Goal: Information Seeking & Learning: Learn about a topic

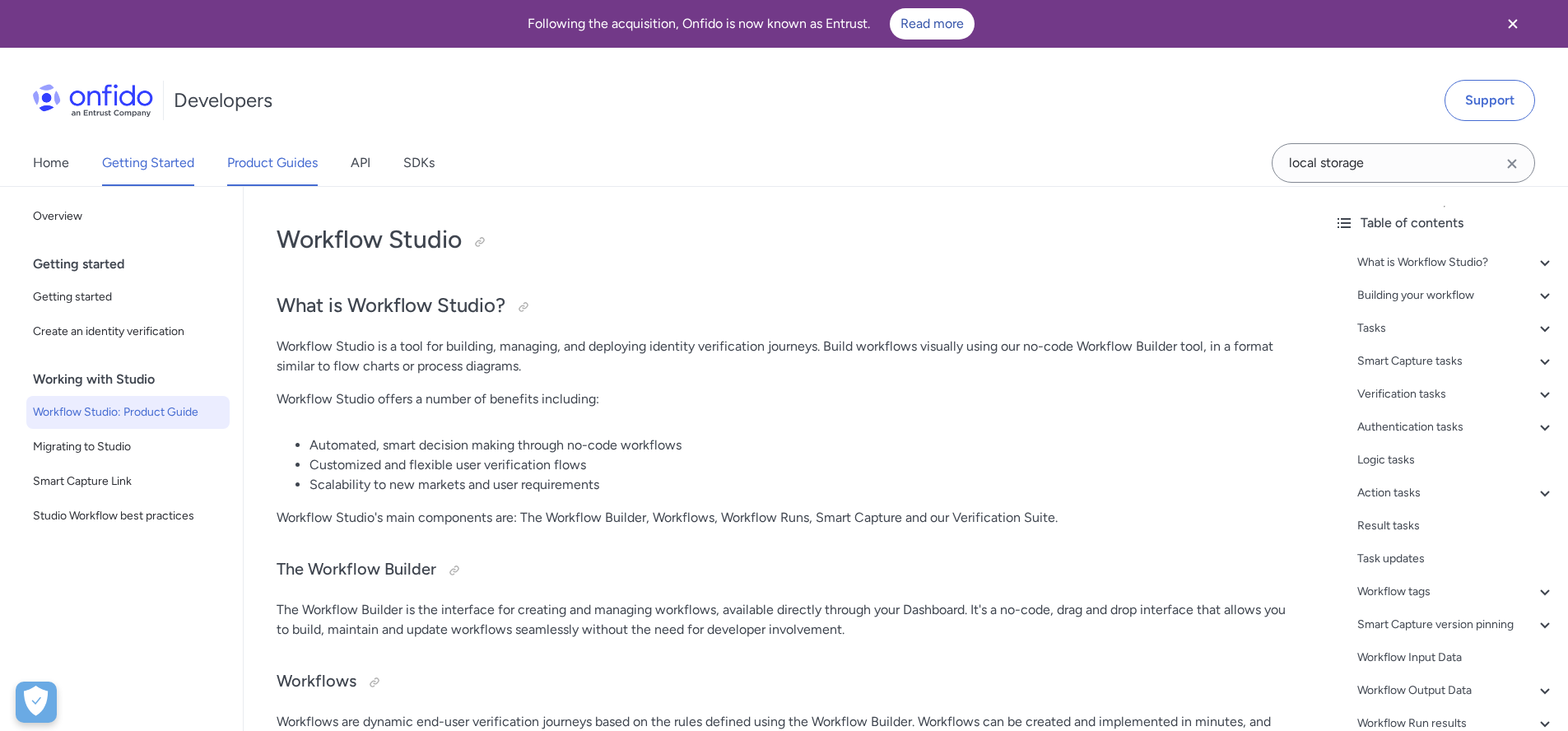
click at [287, 166] on link "Product Guides" at bounding box center [272, 163] width 91 height 46
click at [267, 176] on link "Product Guides" at bounding box center [272, 163] width 91 height 46
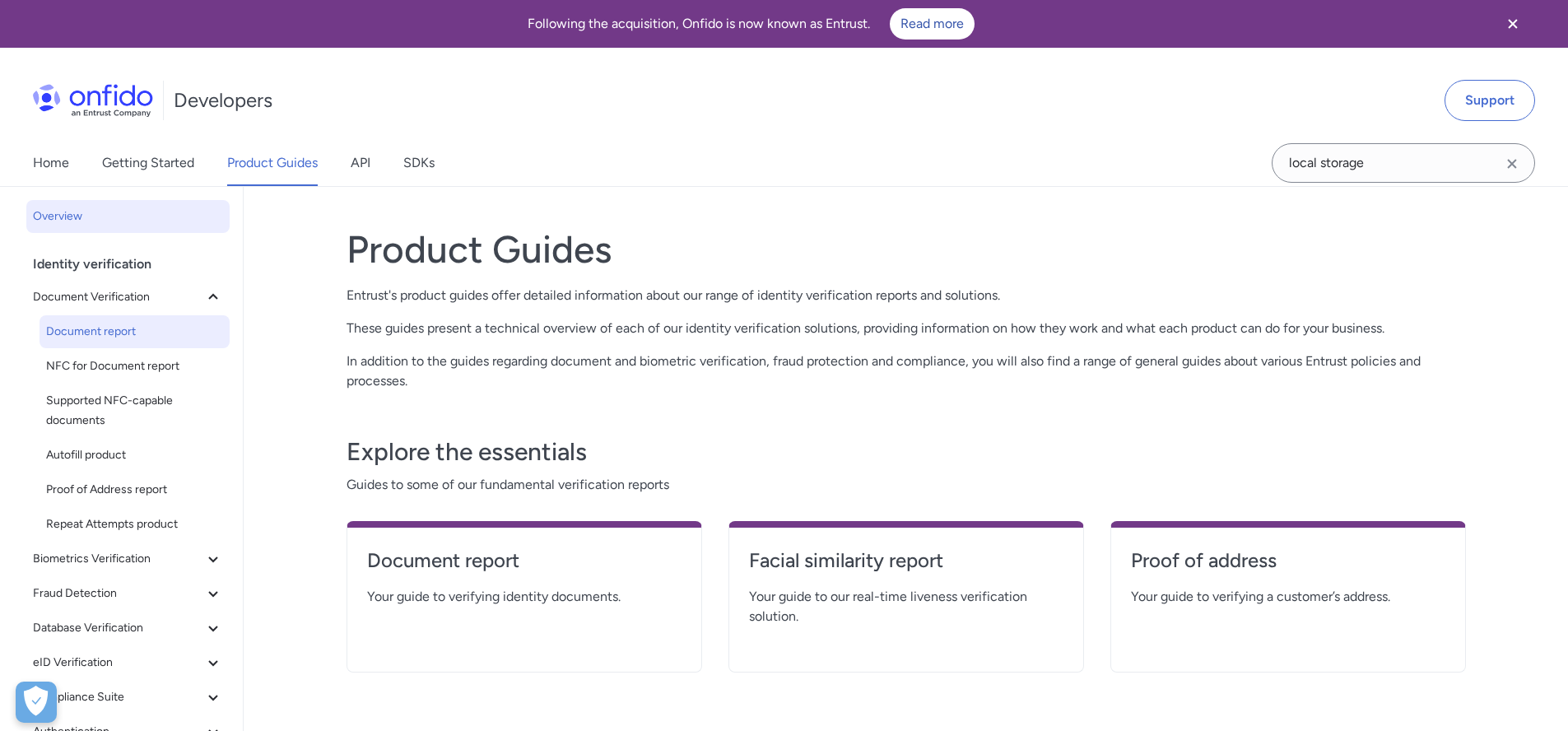
click at [97, 351] on link "NFC for Document report" at bounding box center [135, 366] width 190 height 33
click at [100, 343] on link "Document report" at bounding box center [135, 332] width 190 height 33
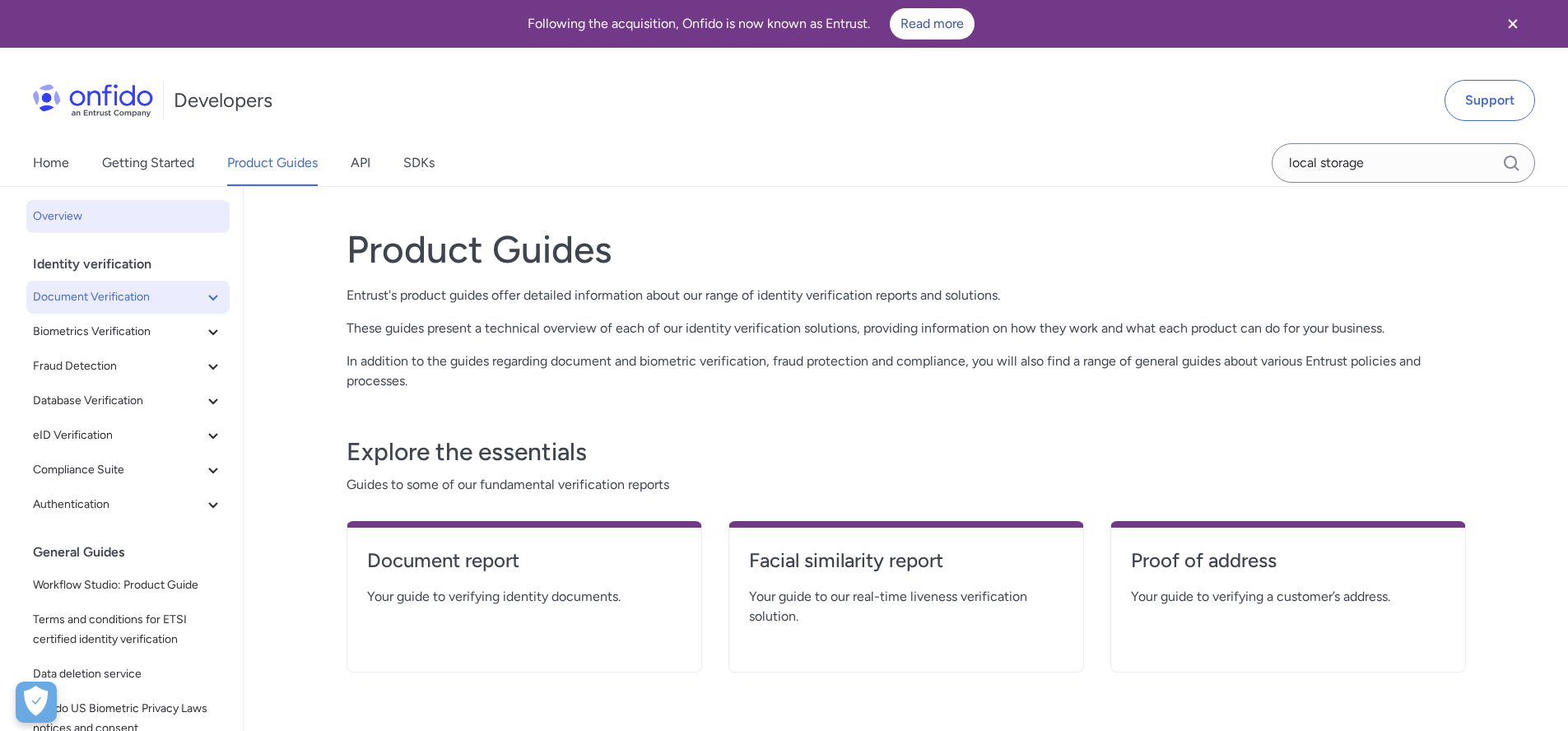
click at [188, 298] on span "Document Verification" at bounding box center [118, 297] width 170 height 20
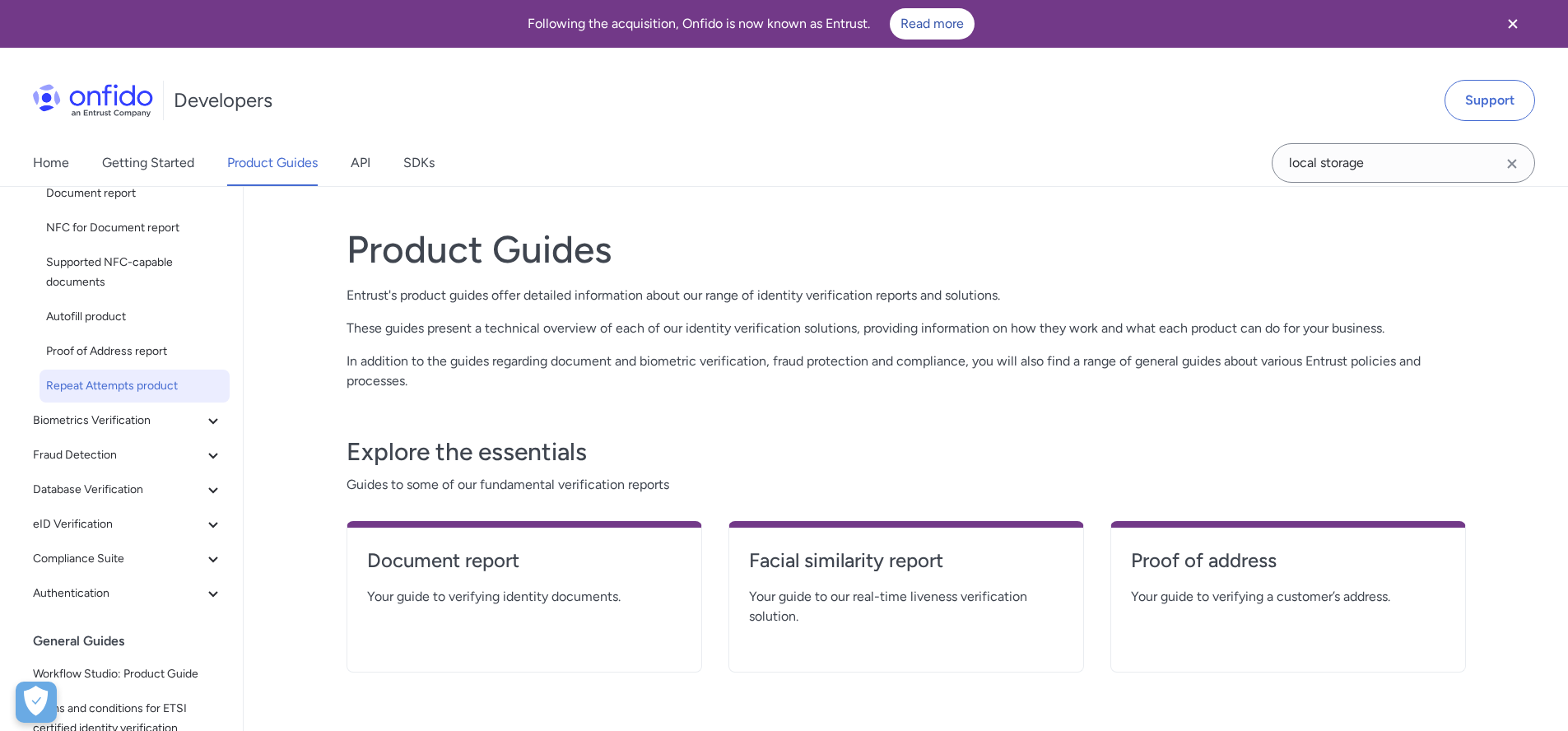
scroll to position [133, 0]
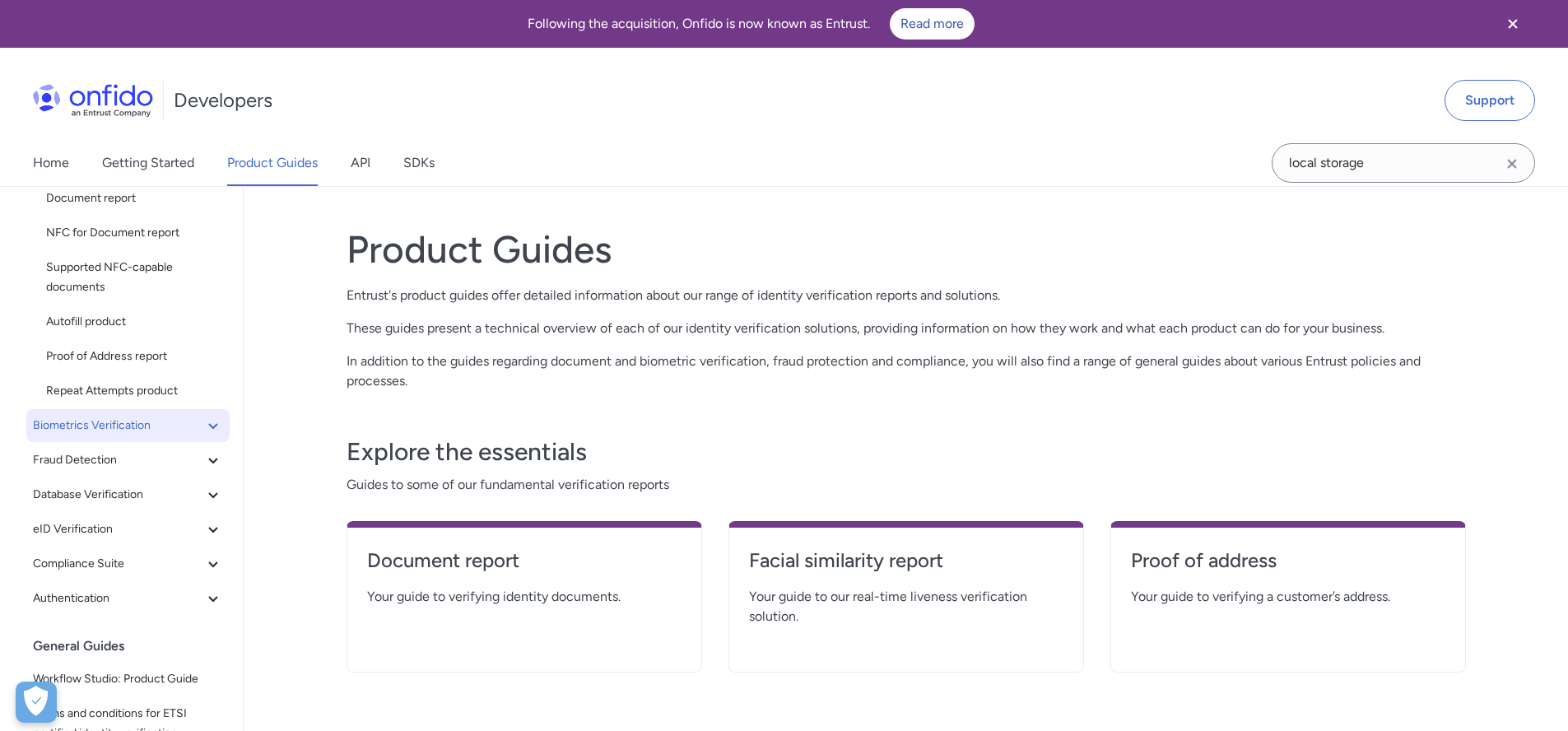
click at [114, 425] on span "Biometrics Verification" at bounding box center [118, 425] width 170 height 20
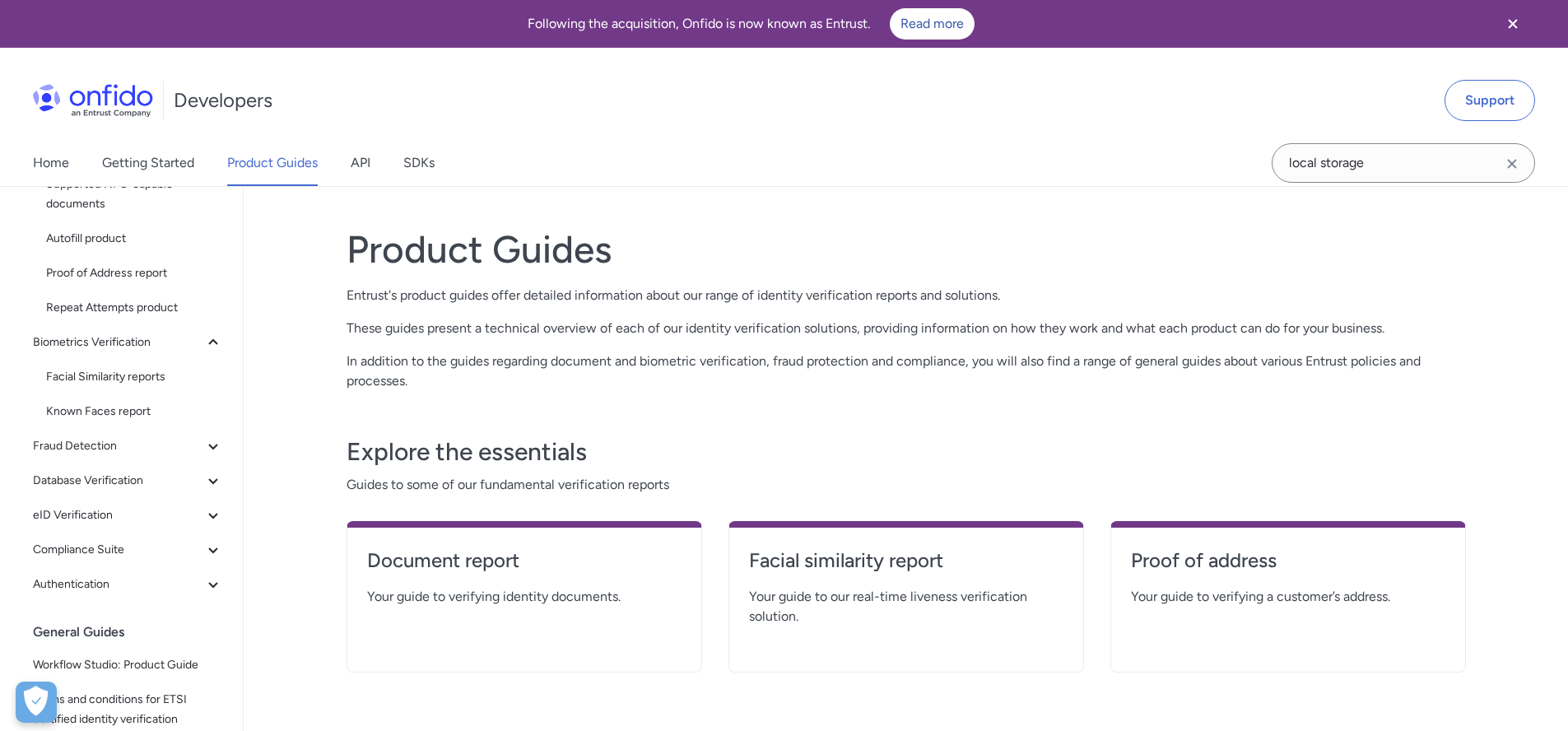
scroll to position [215, 0]
click at [118, 449] on span "Fraud Detection" at bounding box center [118, 448] width 170 height 20
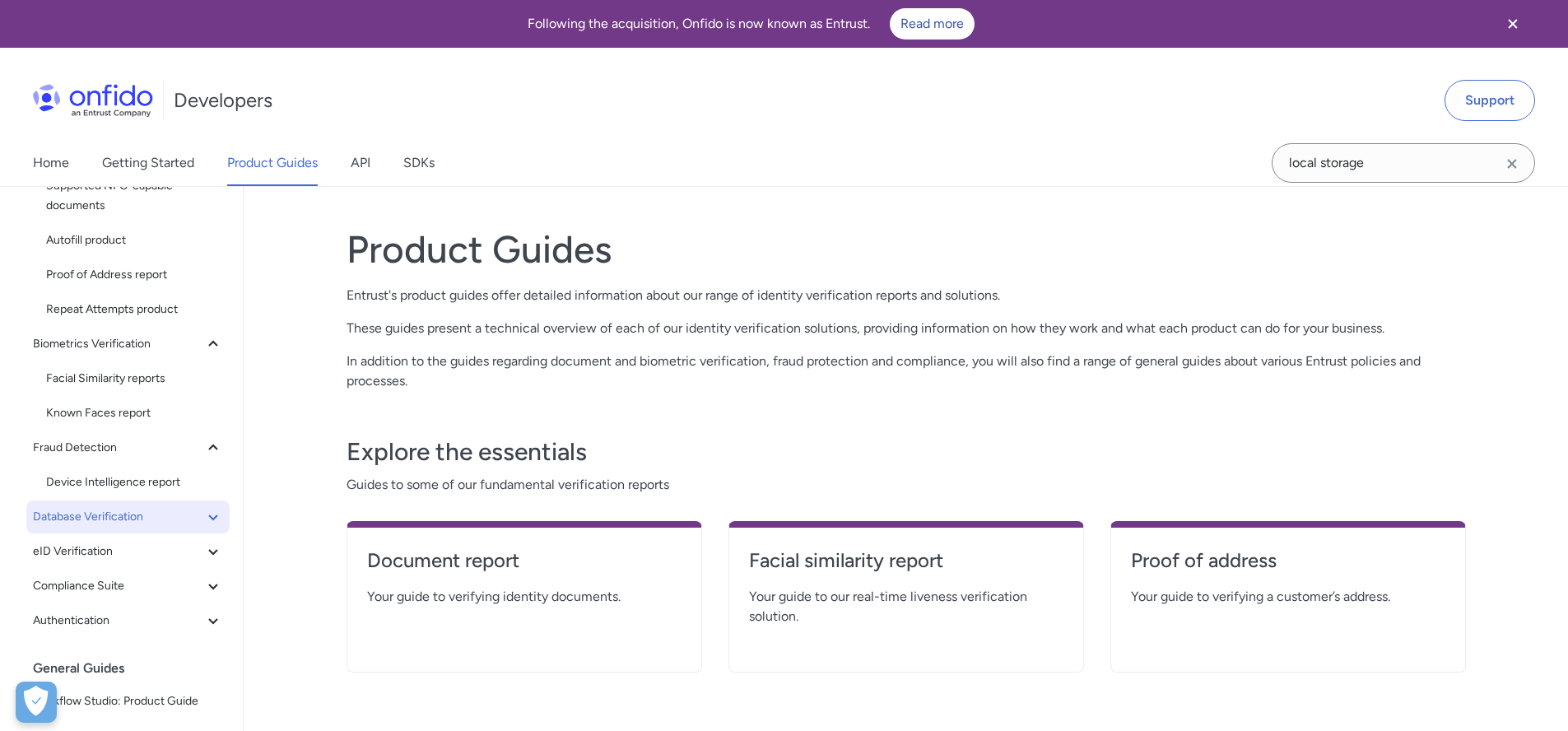
click at [131, 515] on span "Database Verification" at bounding box center [118, 516] width 170 height 20
click at [165, 517] on span "Database Verification" at bounding box center [118, 516] width 170 height 20
click at [127, 545] on span "eID Verification" at bounding box center [118, 551] width 170 height 20
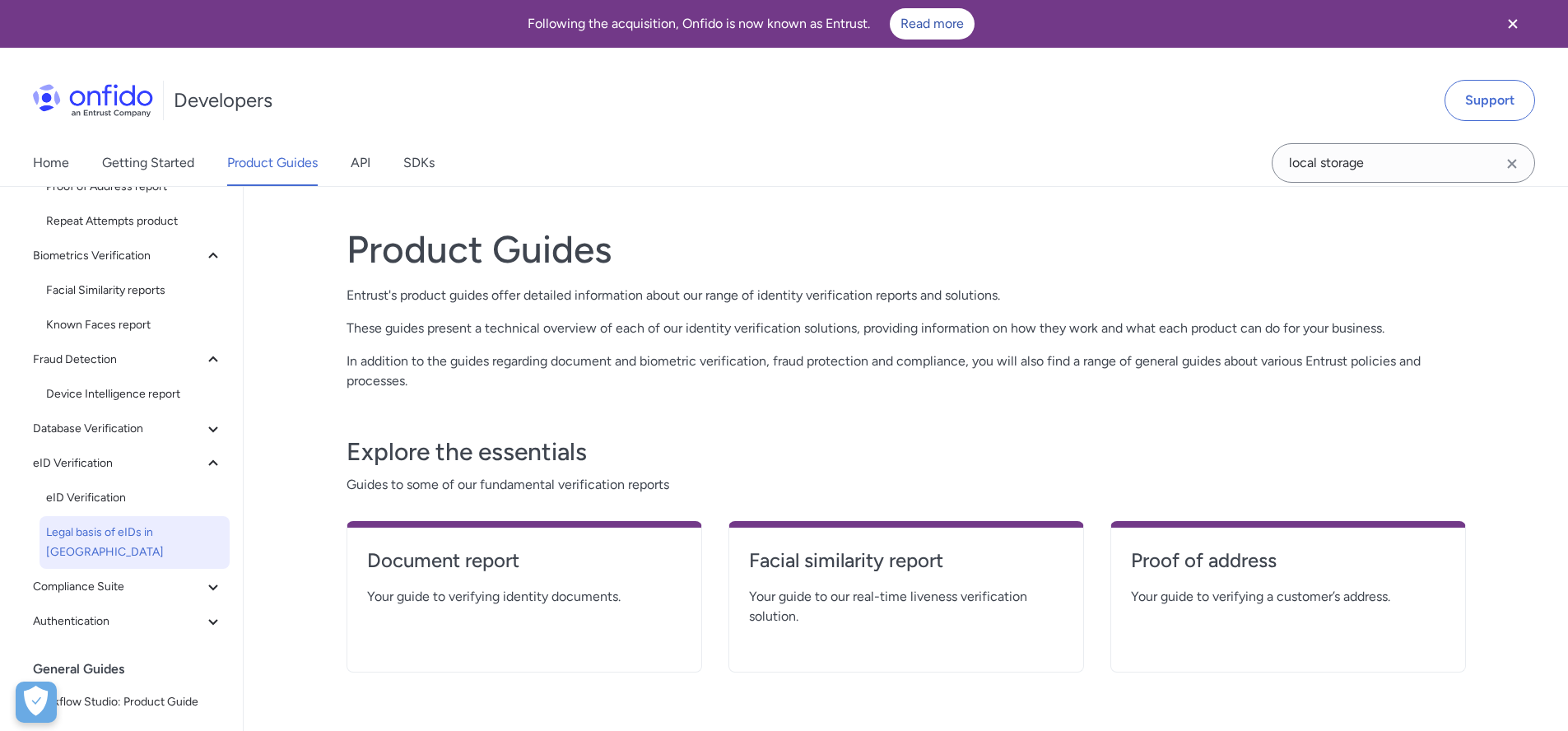
scroll to position [301, 0]
click at [119, 503] on span "eID Verification" at bounding box center [134, 499] width 177 height 20
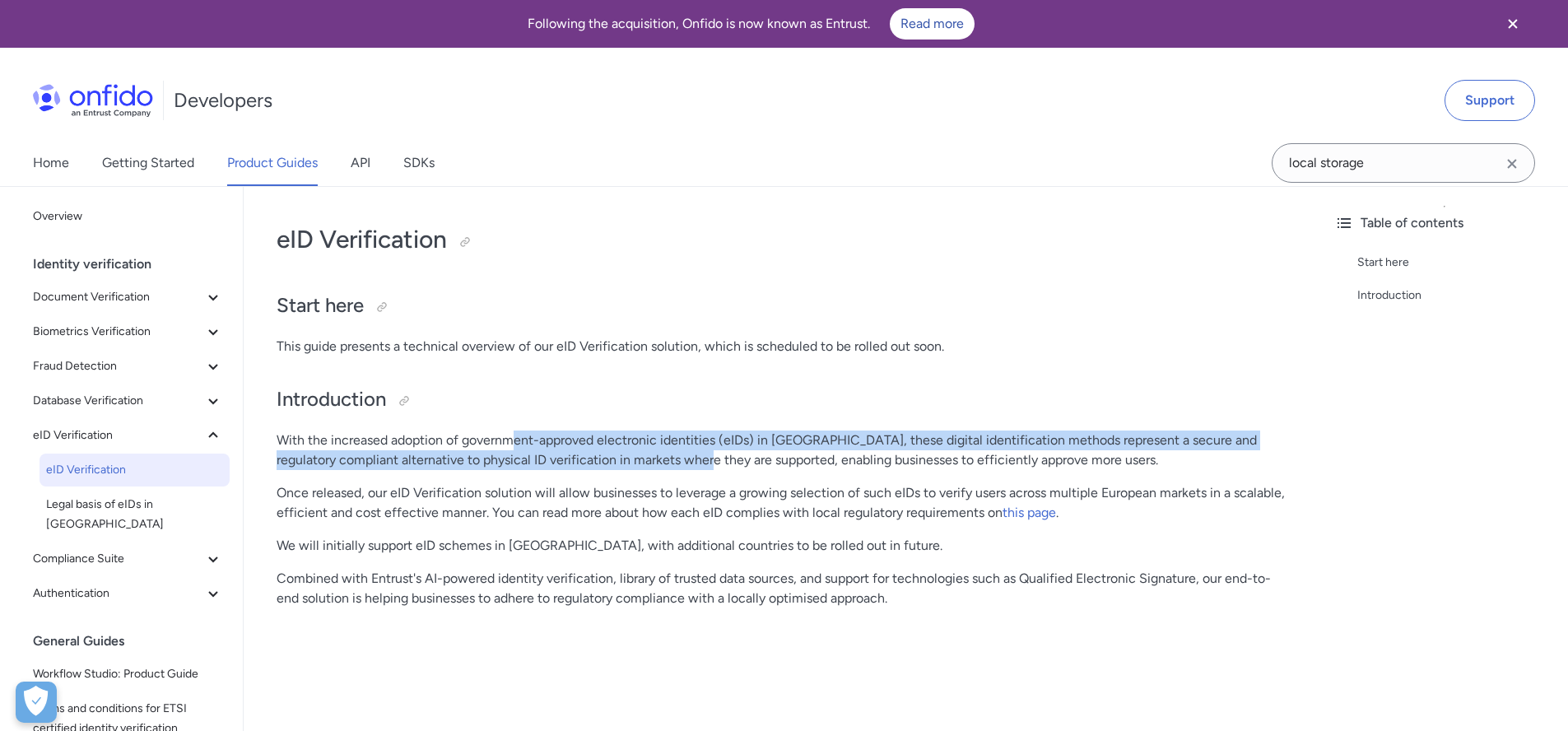
drag, startPoint x: 514, startPoint y: 450, endPoint x: 712, endPoint y: 455, distance: 198.1
click at [712, 455] on p "With the increased adoption of government-approved electronic identities (eIDs)…" at bounding box center [781, 450] width 1011 height 40
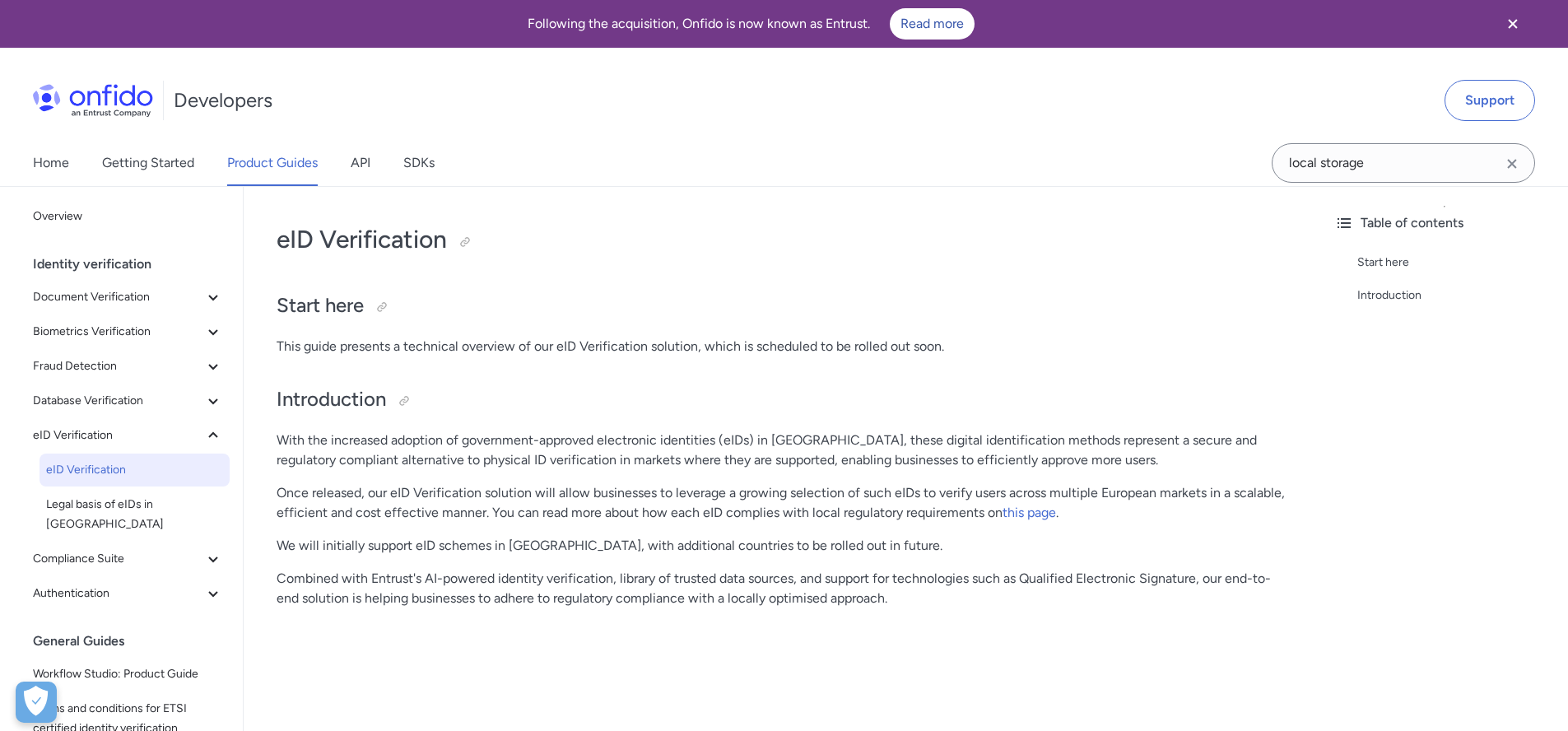
click at [713, 454] on p "With the increased adoption of government-approved electronic identities (eIDs)…" at bounding box center [781, 450] width 1011 height 40
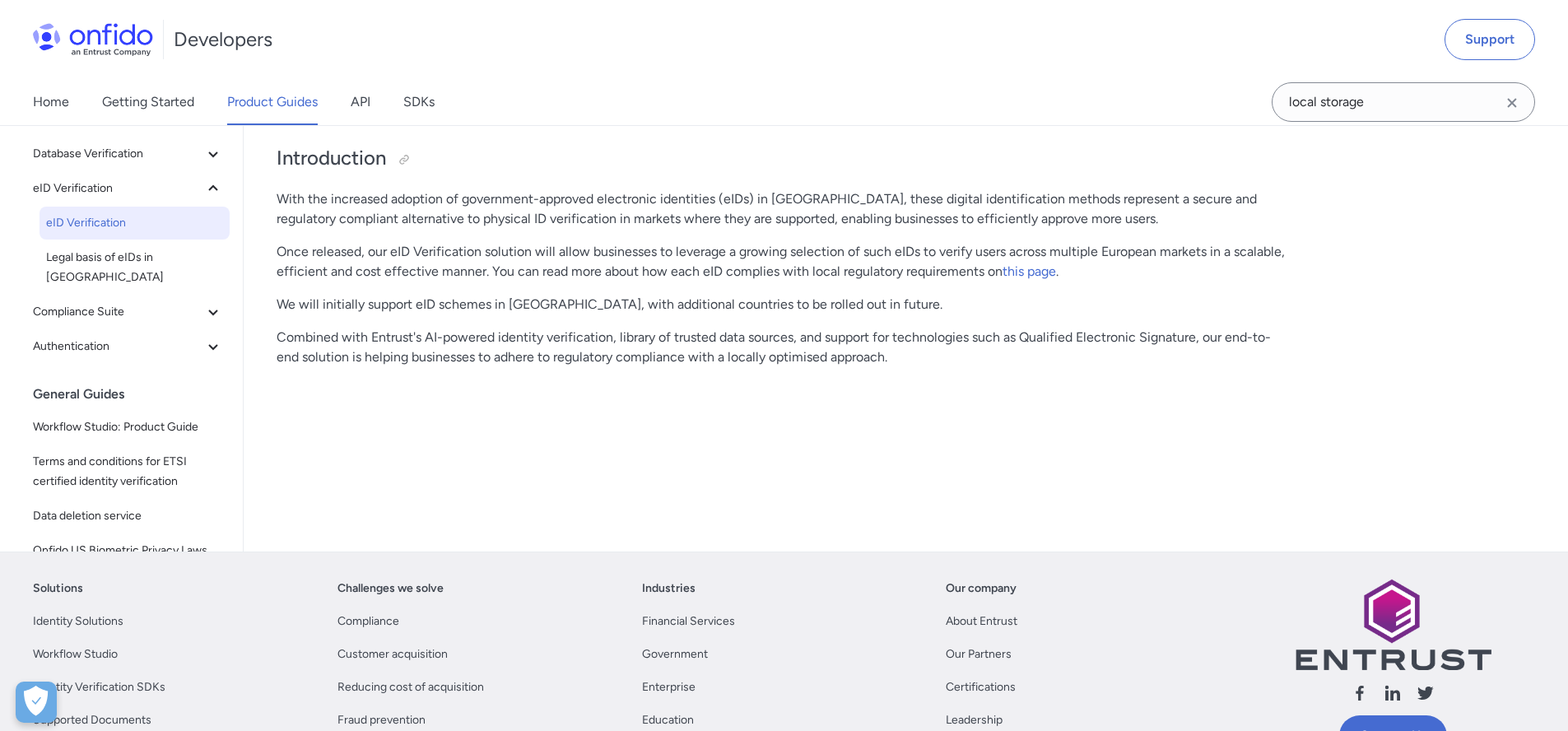
scroll to position [4, 0]
click at [143, 304] on span "Compliance Suite" at bounding box center [118, 313] width 170 height 20
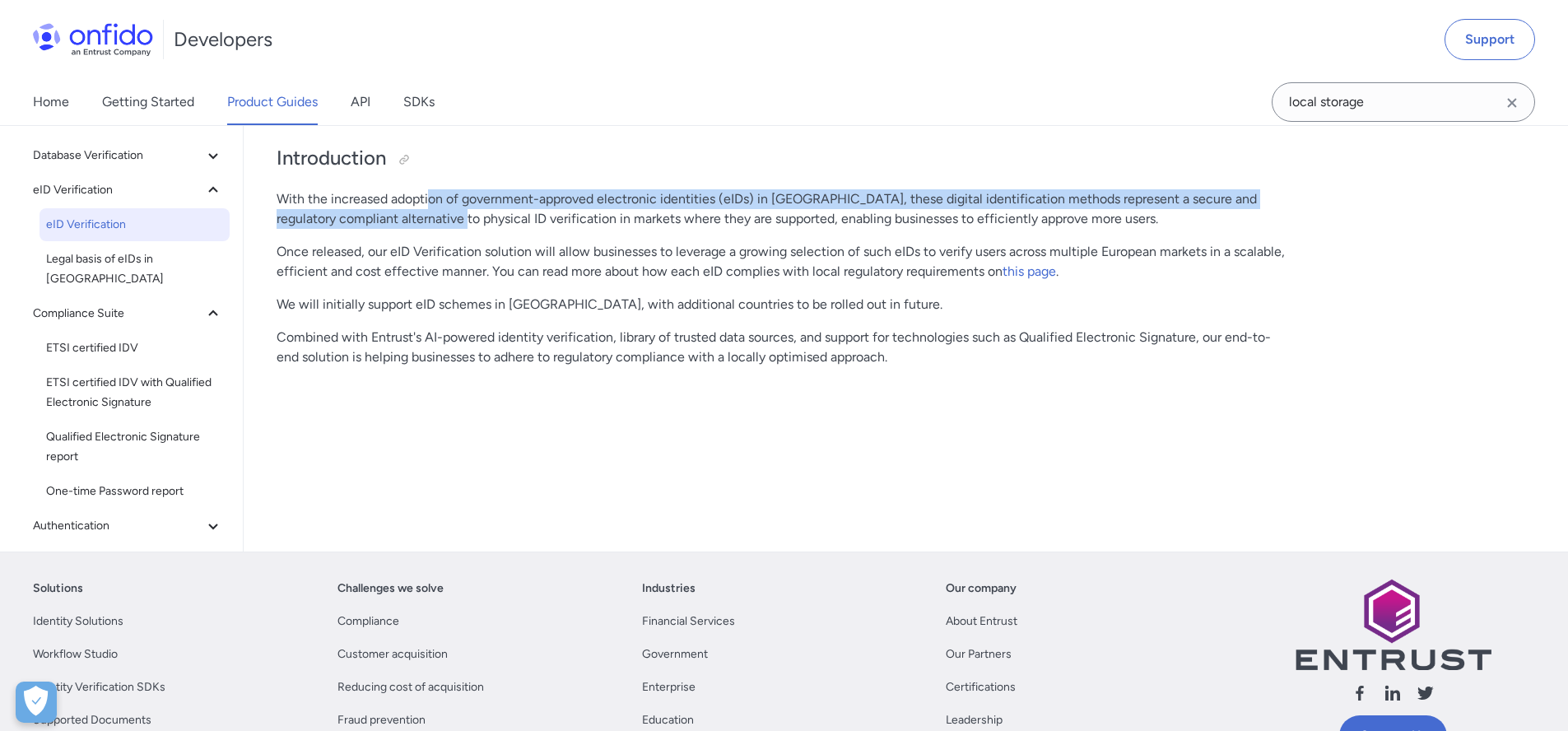
drag, startPoint x: 430, startPoint y: 198, endPoint x: 469, endPoint y: 229, distance: 49.8
click at [468, 228] on p "With the increased adoption of government-approved electronic identities (eIDs)…" at bounding box center [781, 209] width 1011 height 40
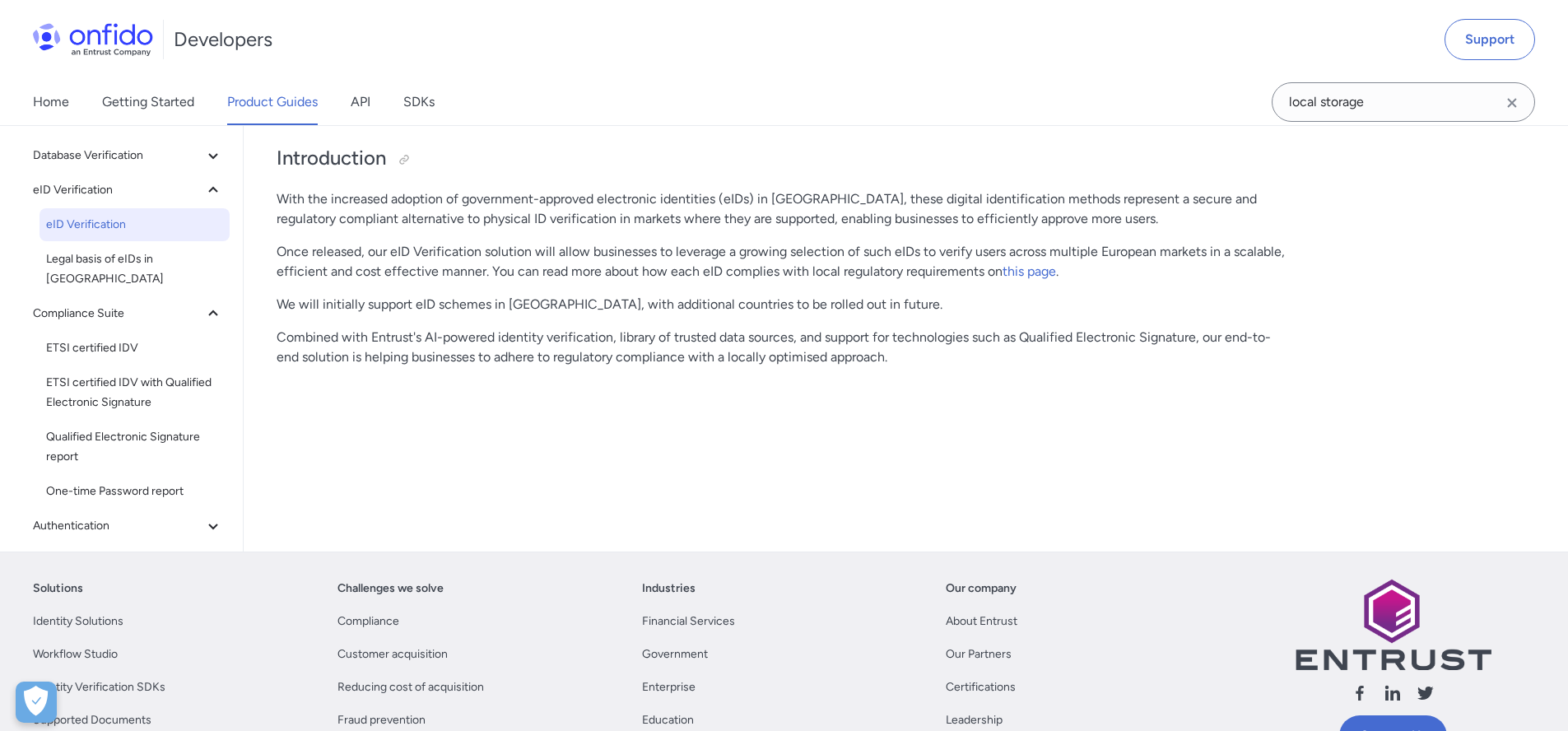
click at [548, 219] on p "With the increased adoption of government-approved electronic identities (eIDs)…" at bounding box center [781, 209] width 1011 height 40
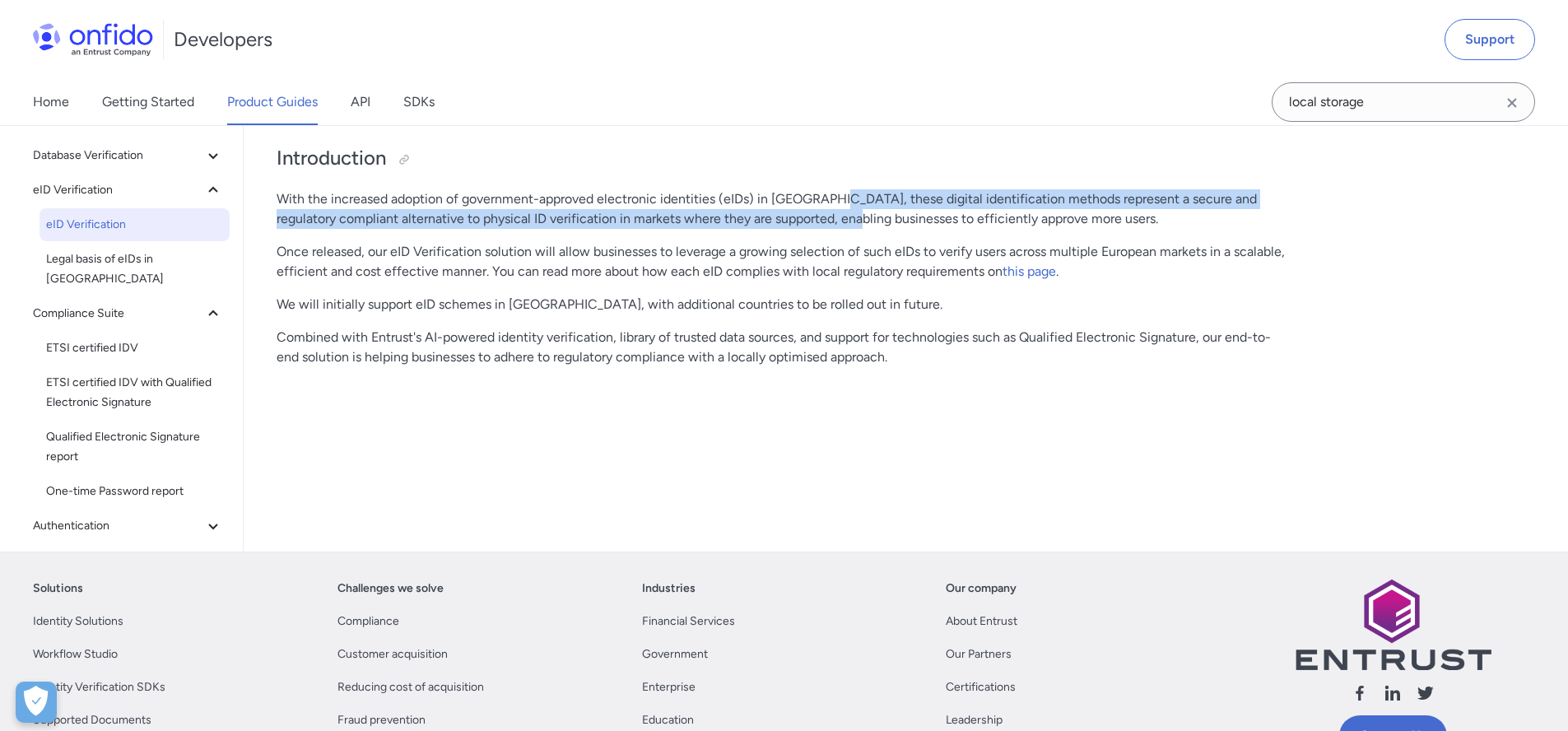
drag, startPoint x: 834, startPoint y: 191, endPoint x: 859, endPoint y: 209, distance: 30.8
click at [859, 209] on p "With the increased adoption of government-approved electronic identities (eIDs)…" at bounding box center [781, 209] width 1011 height 40
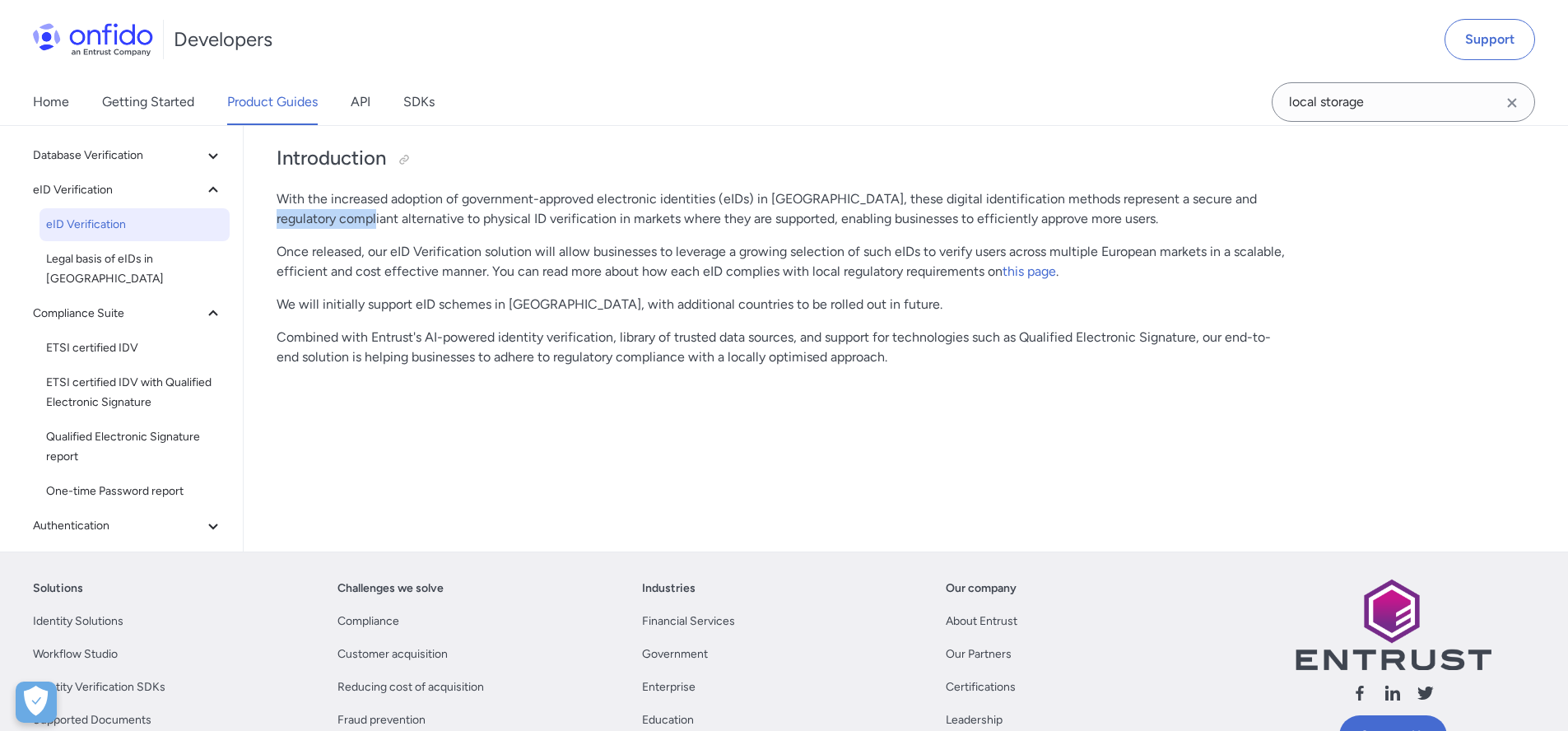
drag, startPoint x: 272, startPoint y: 226, endPoint x: 374, endPoint y: 227, distance: 102.0
click at [374, 227] on div "eID Verification Start here This guide presents a technical overview of our eID…" at bounding box center [781, 248] width 1077 height 606
click at [354, 248] on p "Once released, our eID Verification solution will allow businesses to leverage …" at bounding box center [781, 261] width 1011 height 40
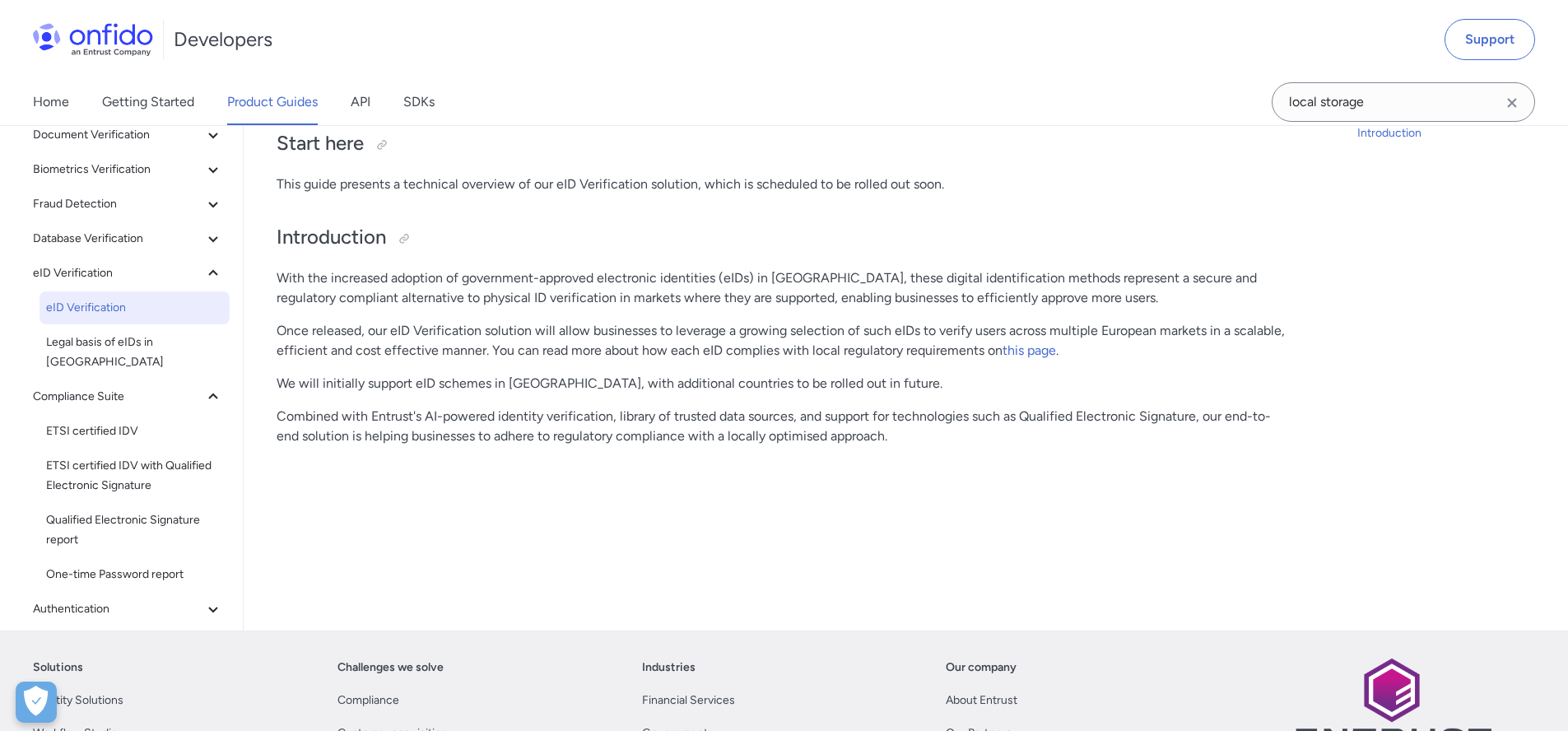
scroll to position [0, 0]
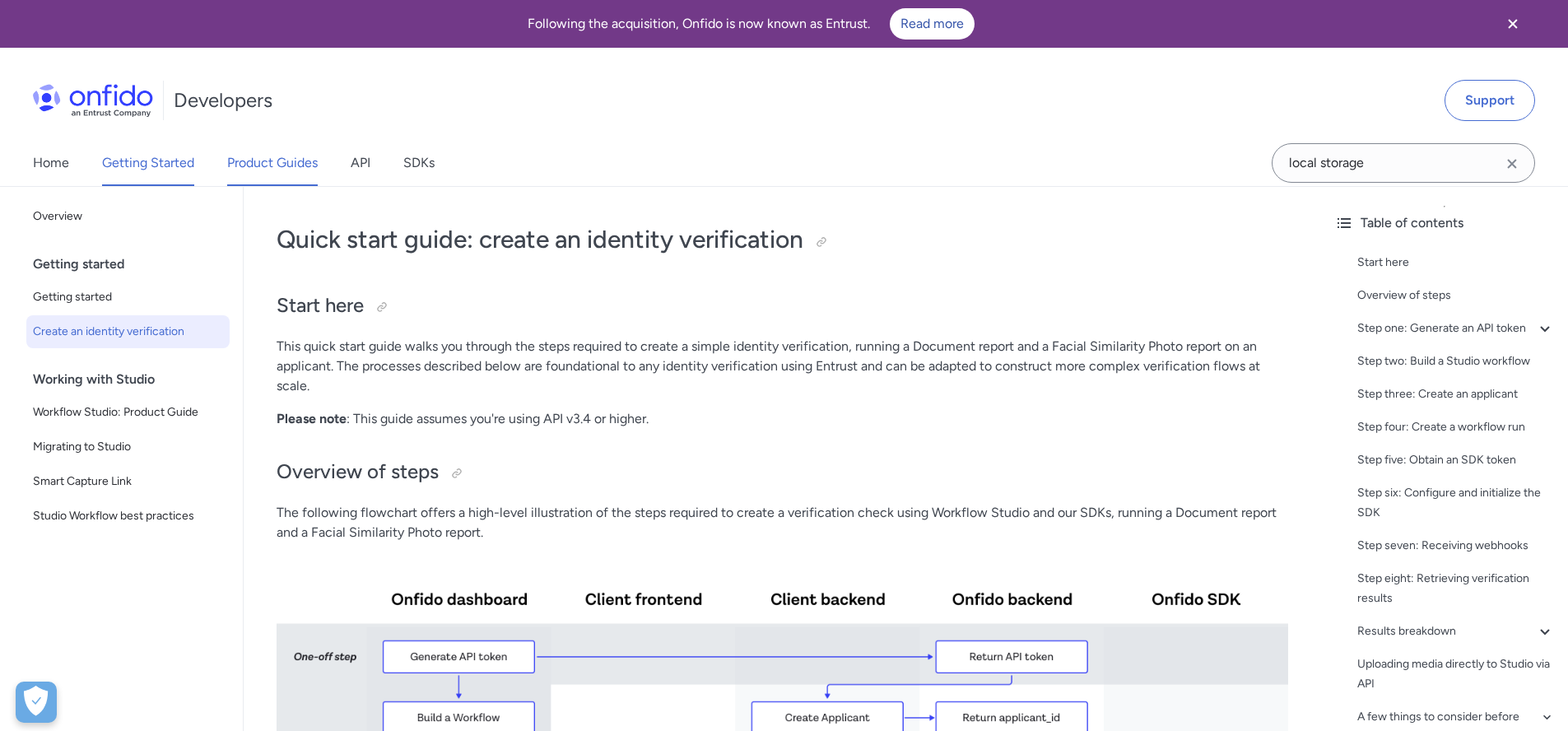
click at [294, 164] on link "Product Guides" at bounding box center [272, 163] width 91 height 46
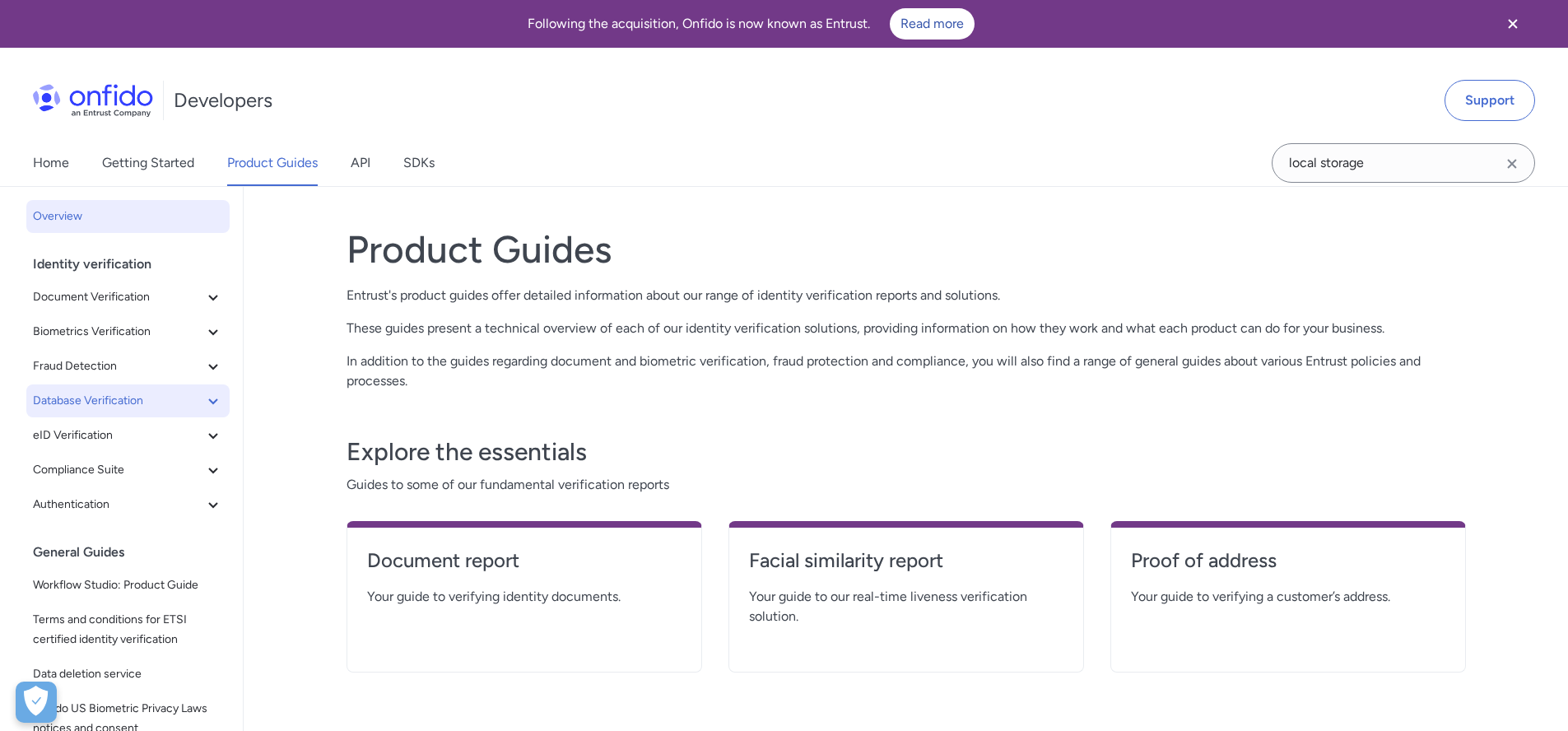
click at [151, 406] on span "Database Verification" at bounding box center [118, 400] width 170 height 20
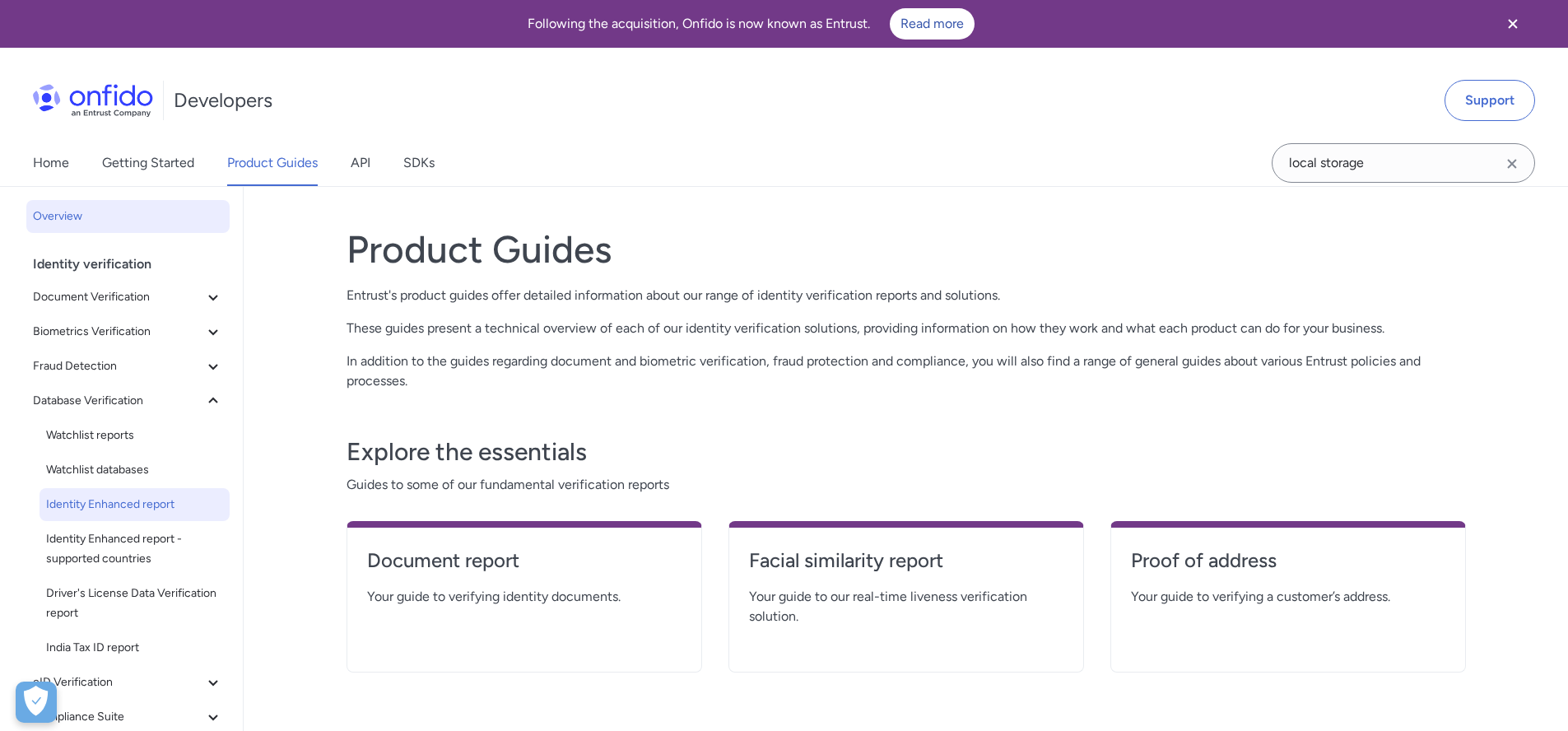
click at [139, 501] on span "Identity Enhanced report" at bounding box center [134, 505] width 177 height 20
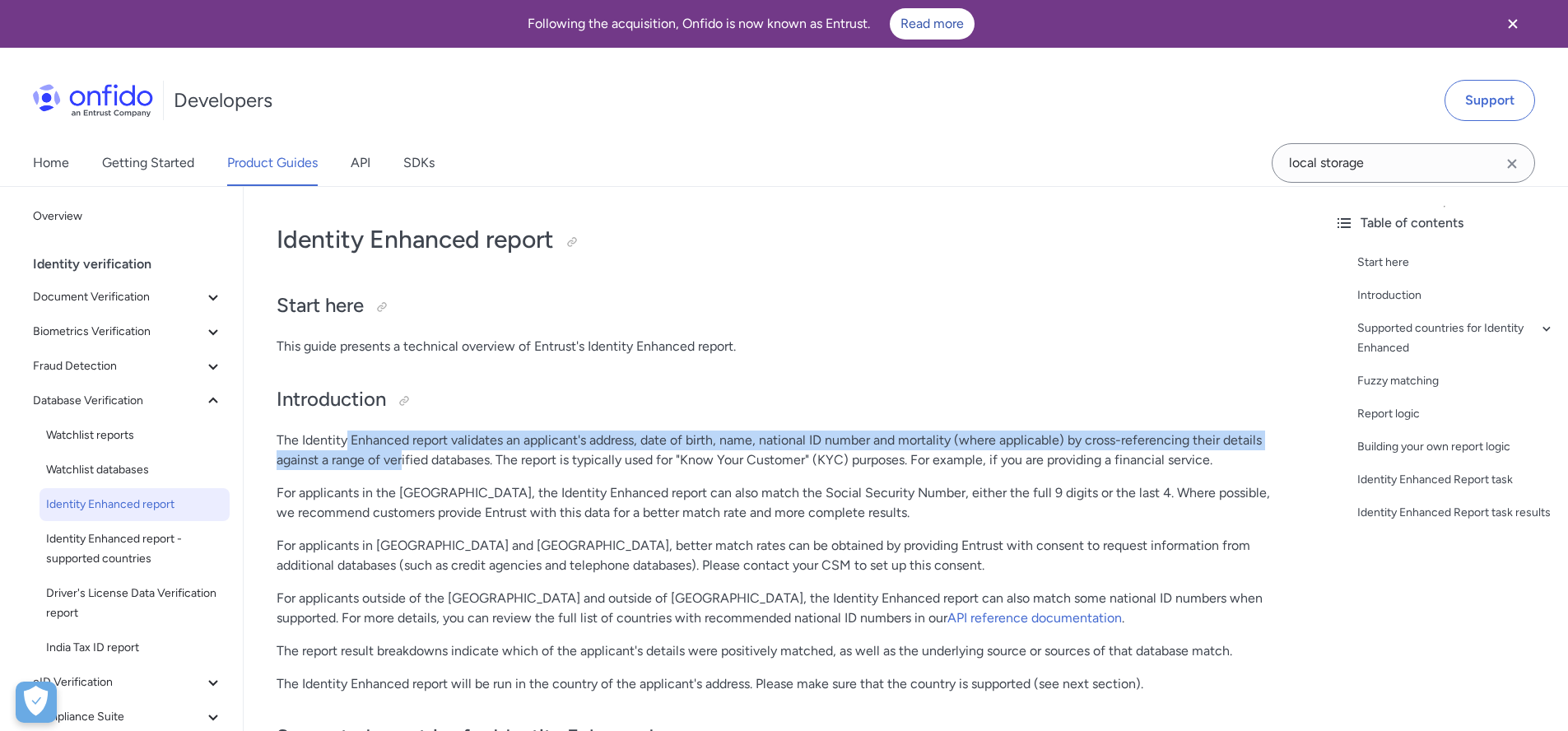
drag, startPoint x: 346, startPoint y: 440, endPoint x: 404, endPoint y: 470, distance: 65.3
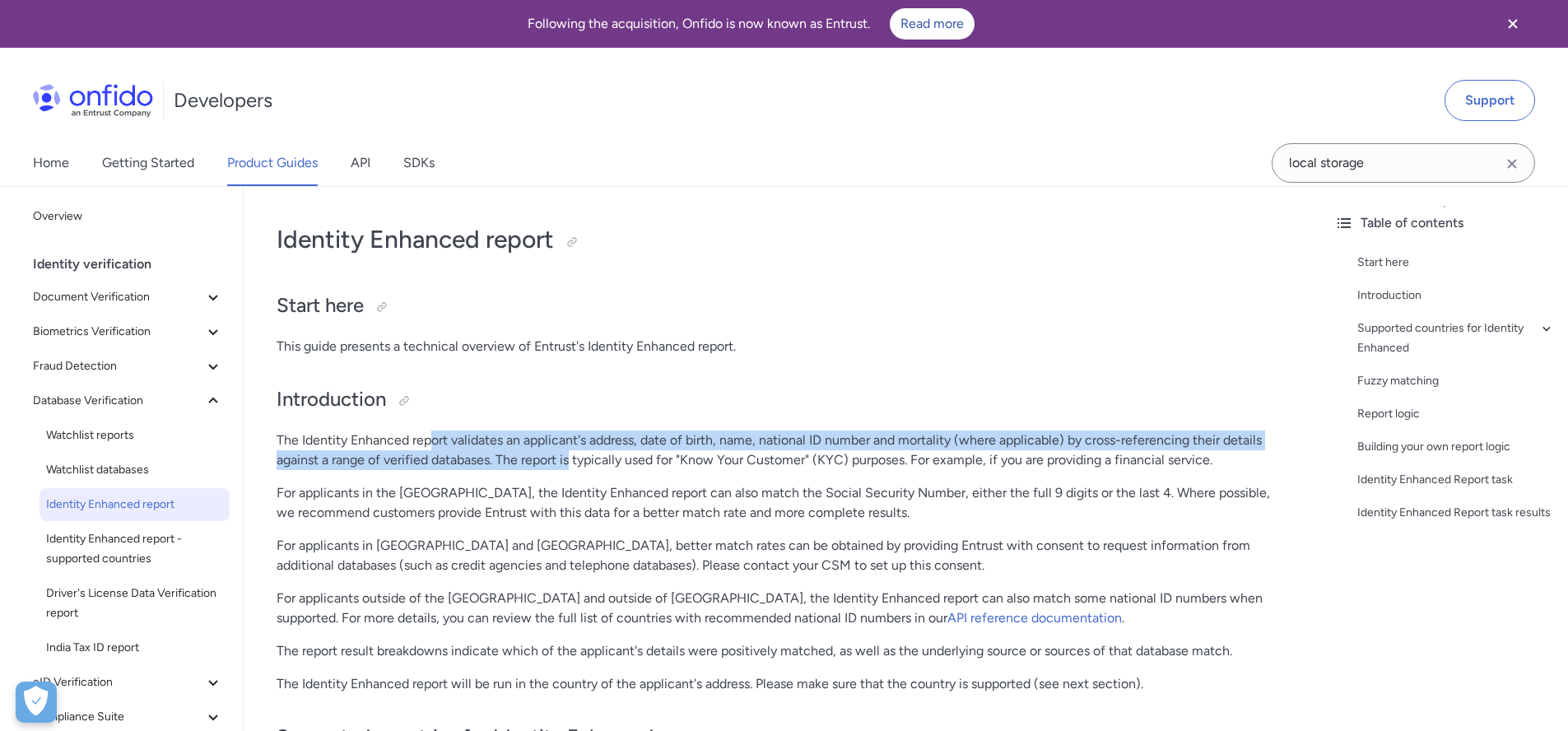
drag, startPoint x: 428, startPoint y: 442, endPoint x: 572, endPoint y: 467, distance: 146.2
click at [572, 467] on p "The Identity Enhanced report validates an applicant's address, date of birth, n…" at bounding box center [781, 450] width 1011 height 40
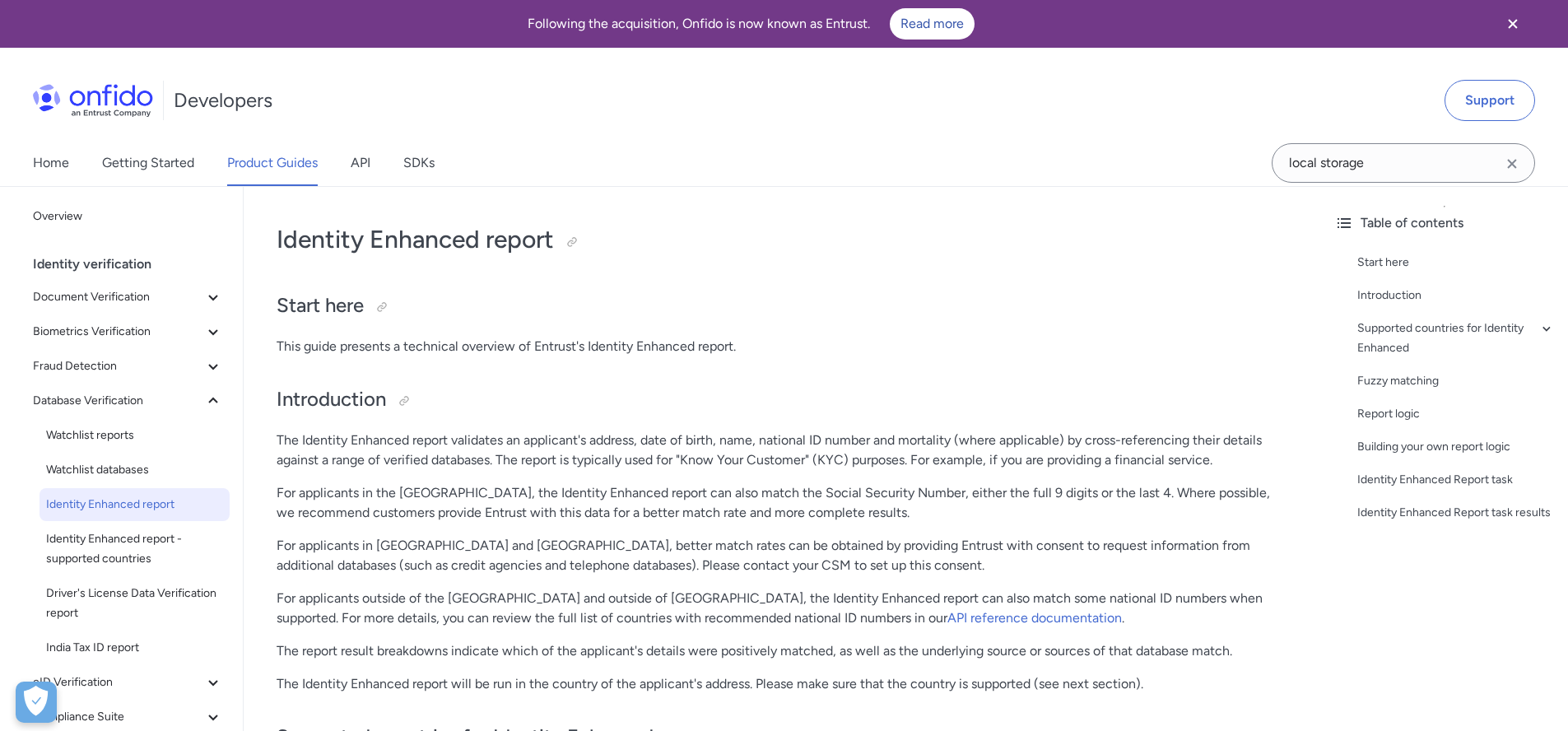
drag, startPoint x: 411, startPoint y: 441, endPoint x: 472, endPoint y: 463, distance: 64.8
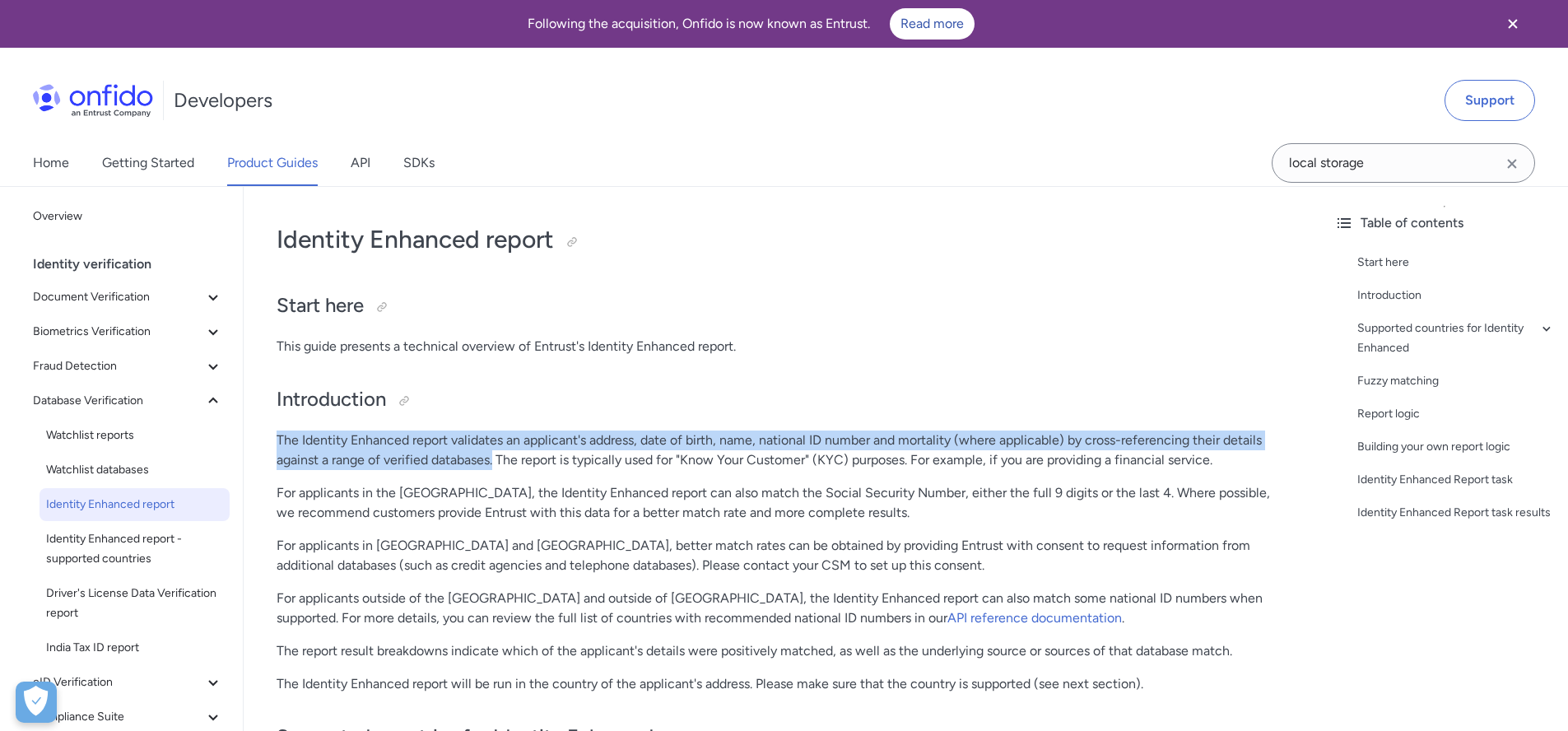
drag, startPoint x: 494, startPoint y: 464, endPoint x: 375, endPoint y: 434, distance: 122.7
click at [420, 442] on p "The Identity Enhanced report validates an applicant's address, date of birth, n…" at bounding box center [781, 450] width 1011 height 40
